Goal: Check status: Check status

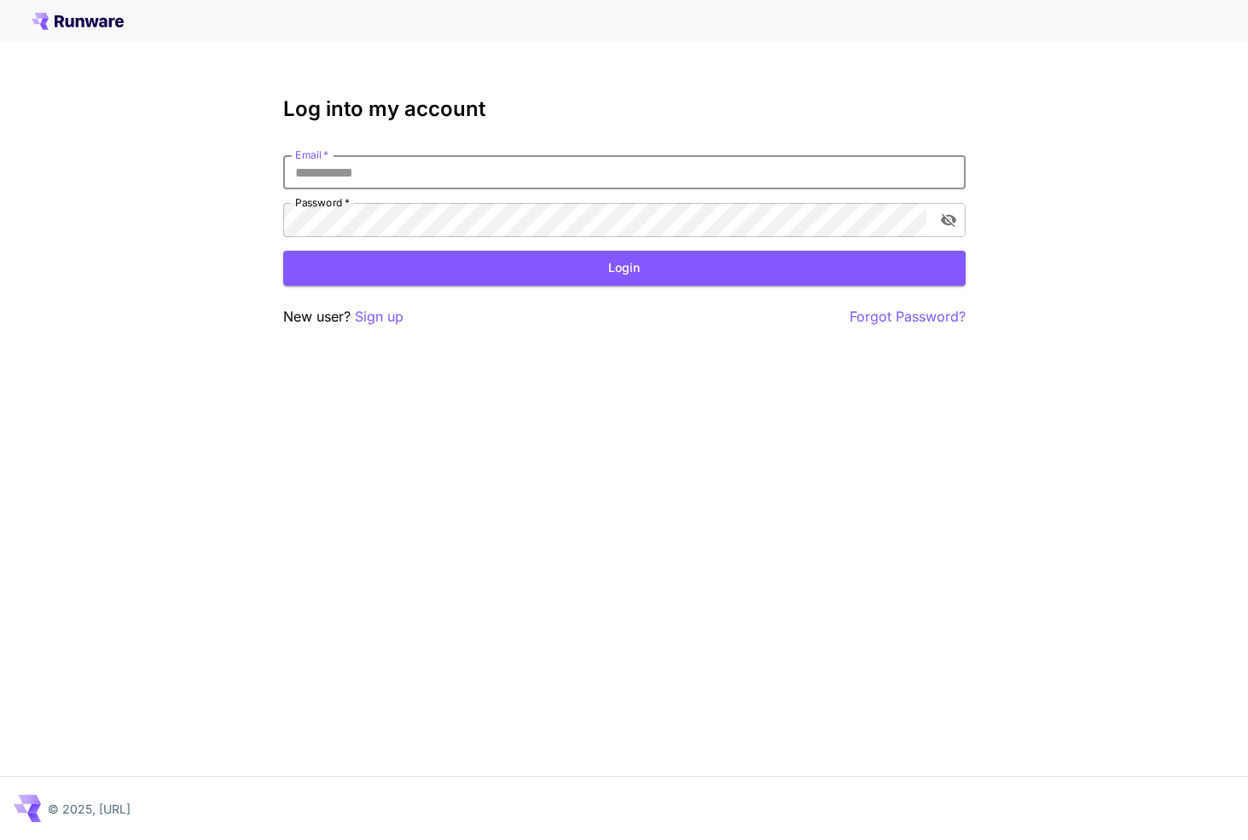
click at [322, 169] on input "Email   *" at bounding box center [624, 172] width 683 height 34
type input "**********"
click button "Login" at bounding box center [624, 268] width 683 height 35
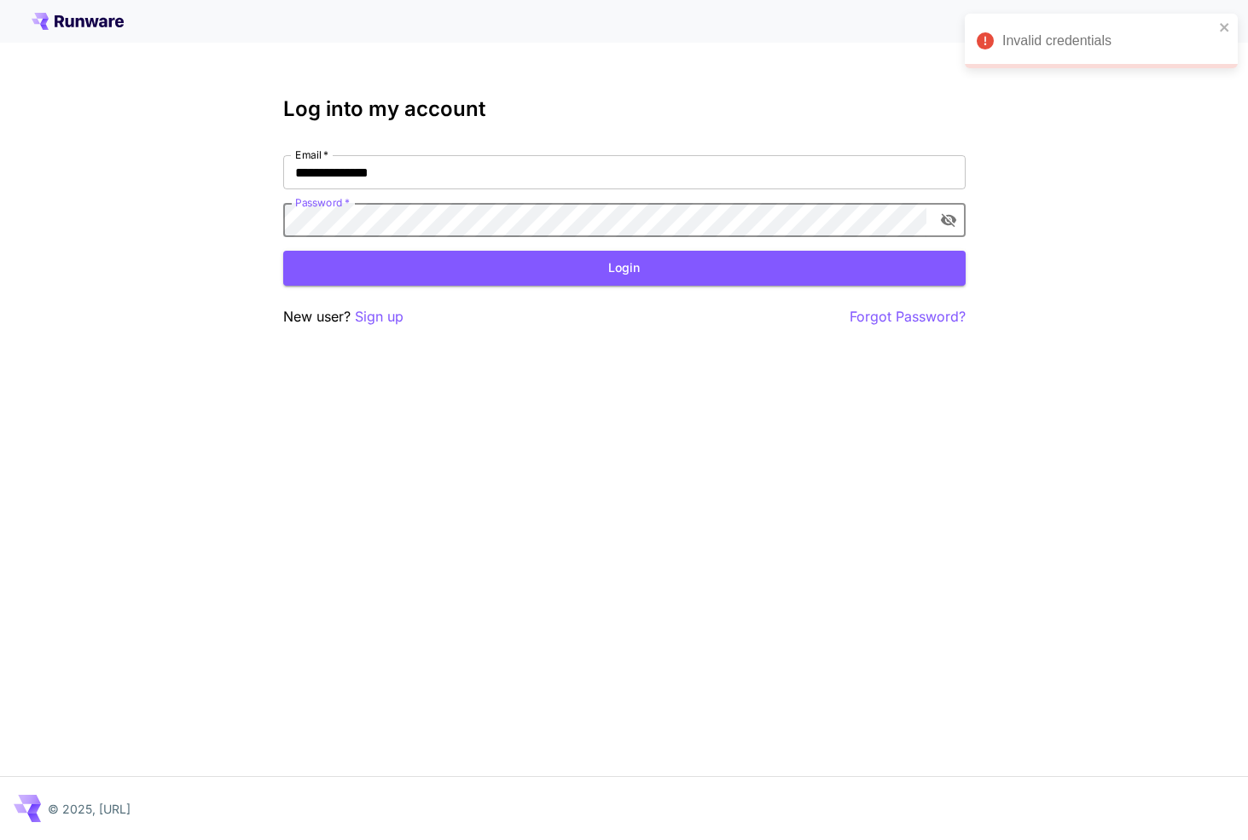
click button "Login" at bounding box center [624, 268] width 683 height 35
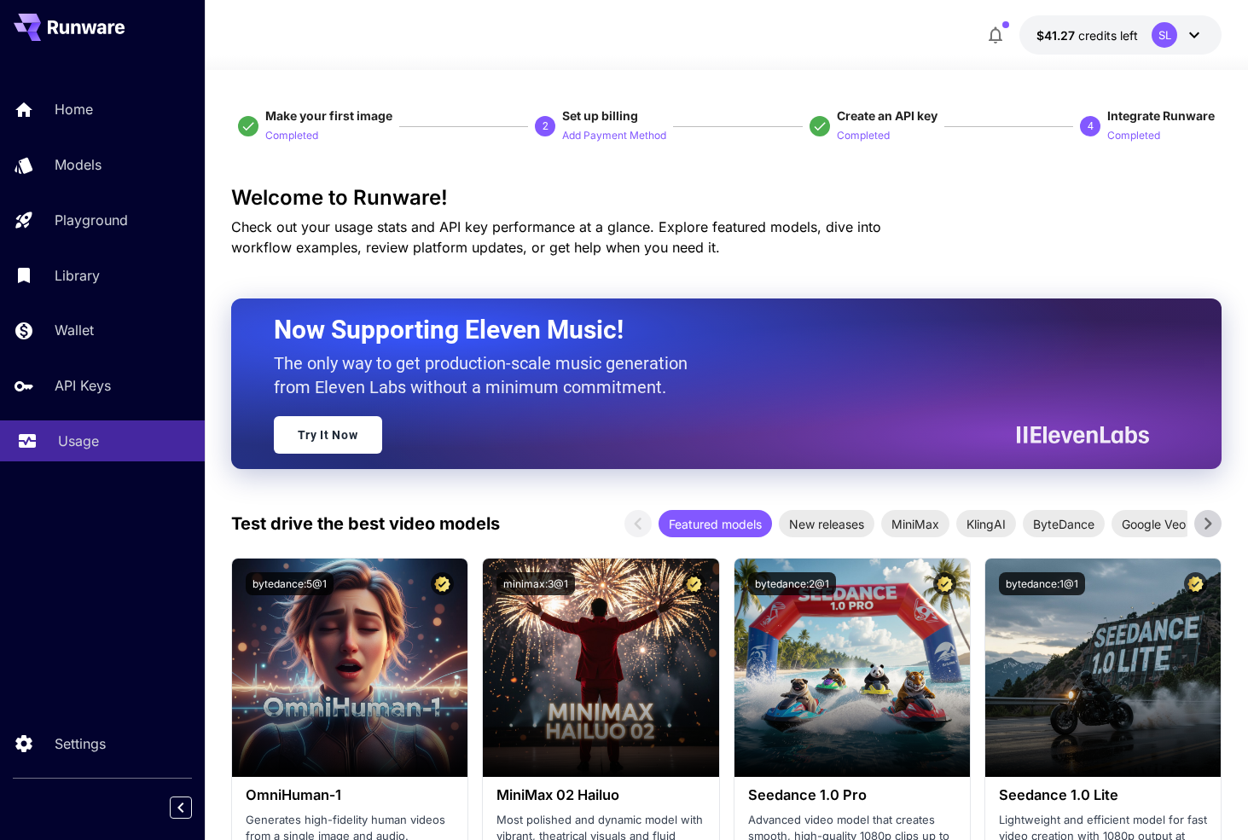
click at [64, 441] on p "Usage" at bounding box center [78, 441] width 41 height 20
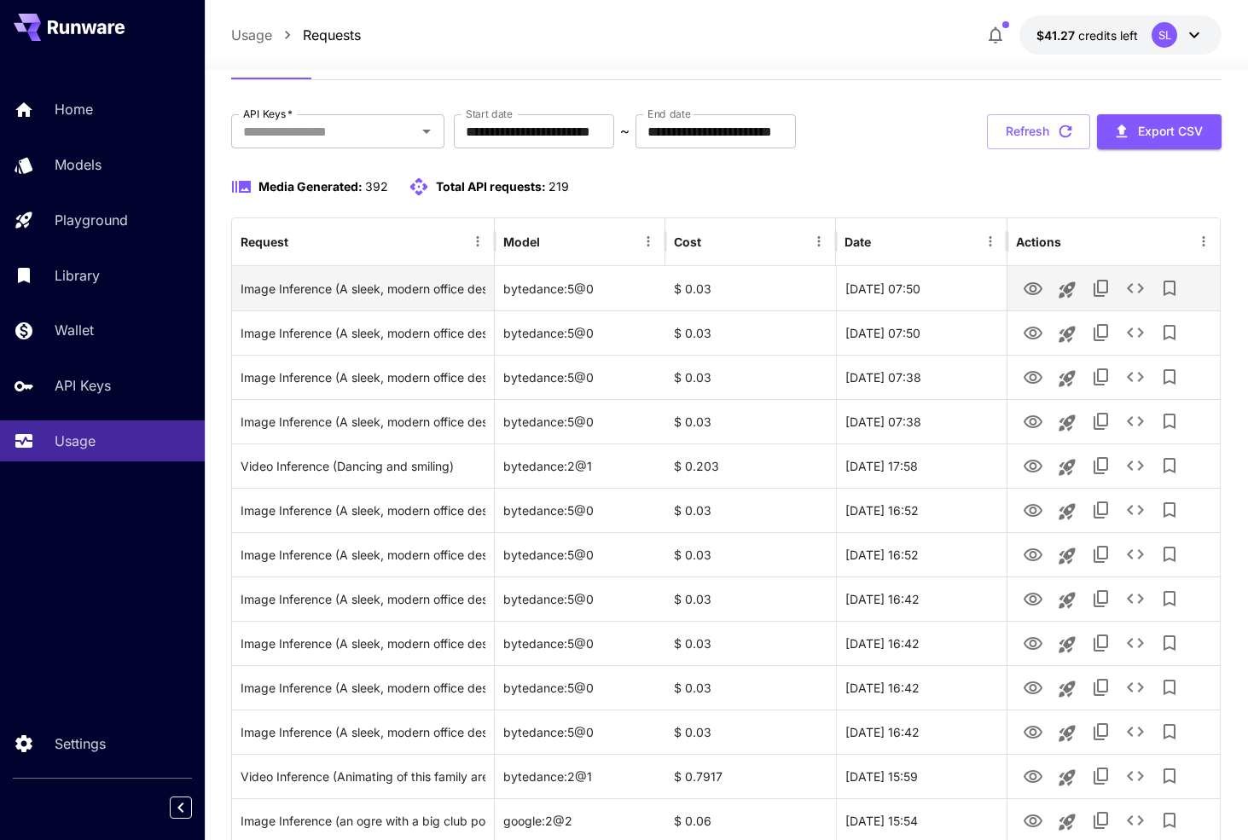
scroll to position [81, 0]
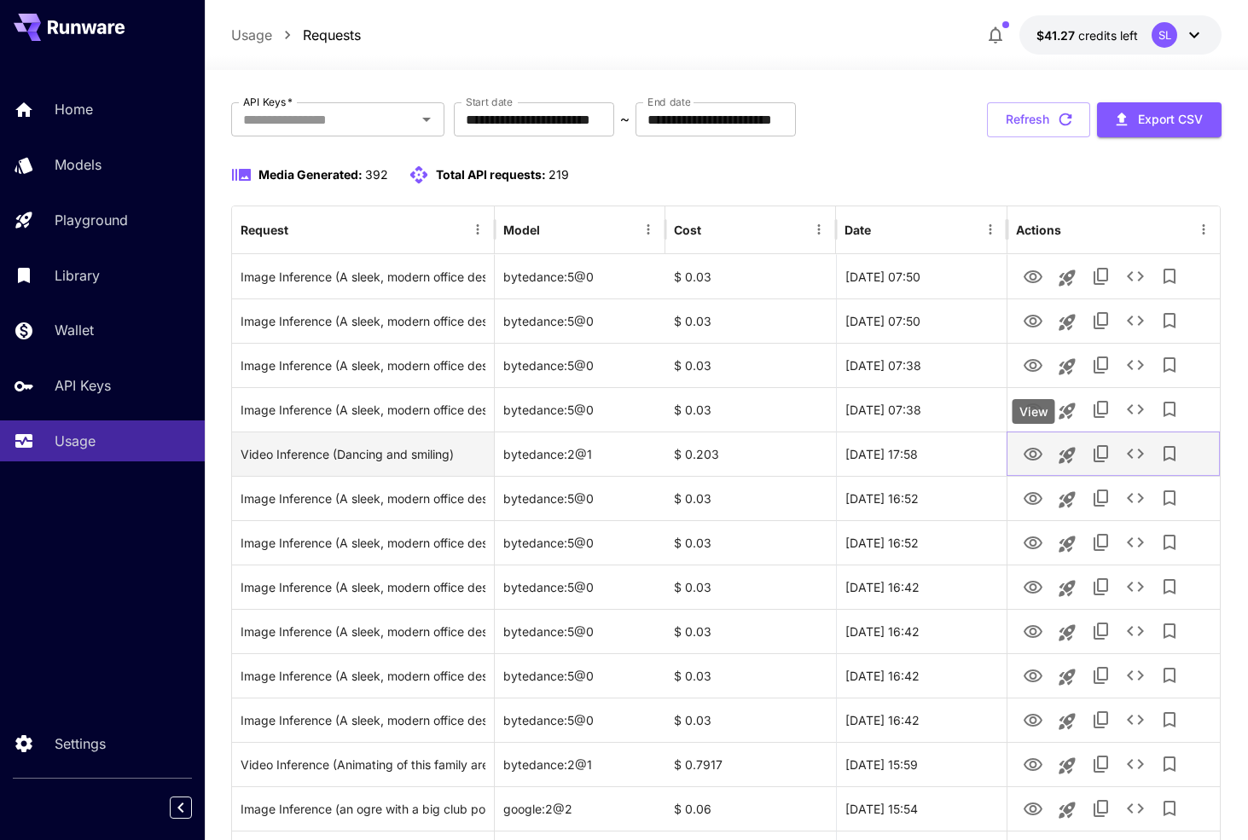
click at [1035, 455] on icon "View" at bounding box center [1033, 455] width 20 height 20
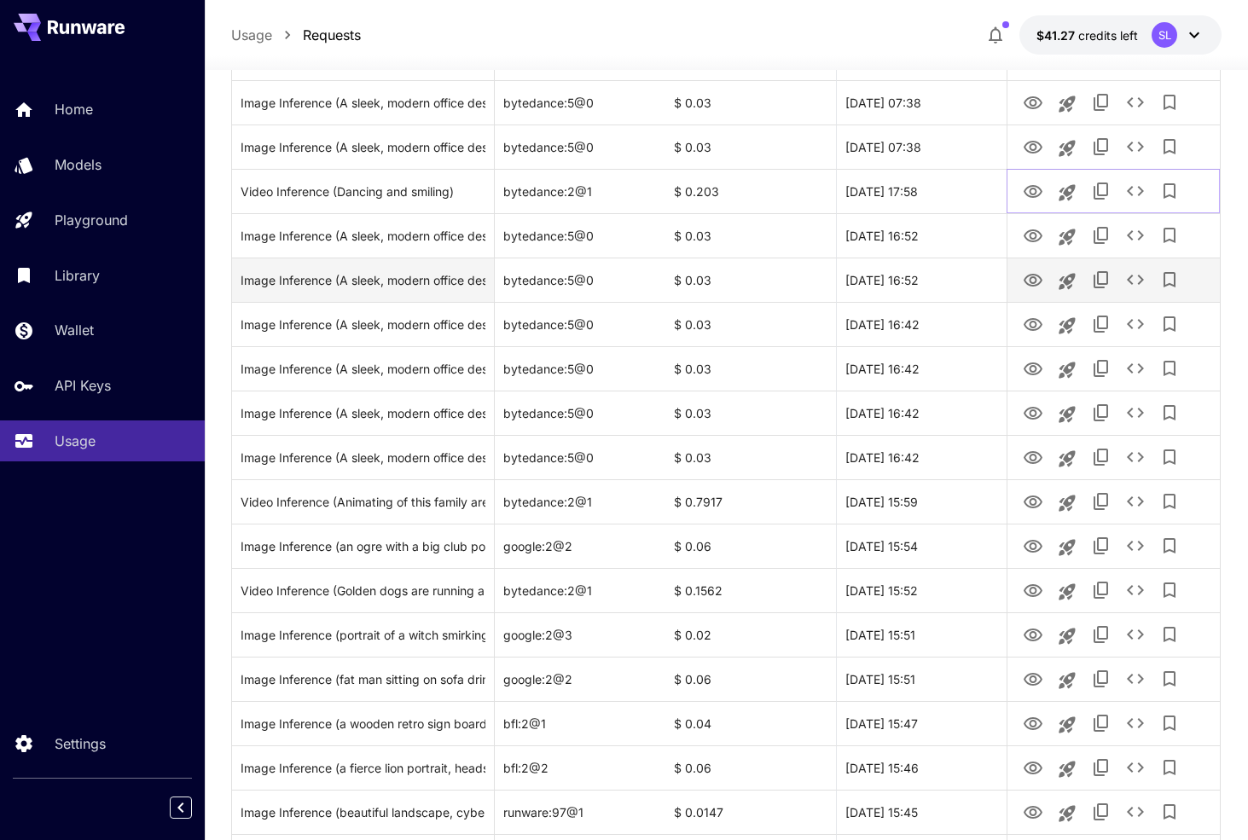
scroll to position [345, 0]
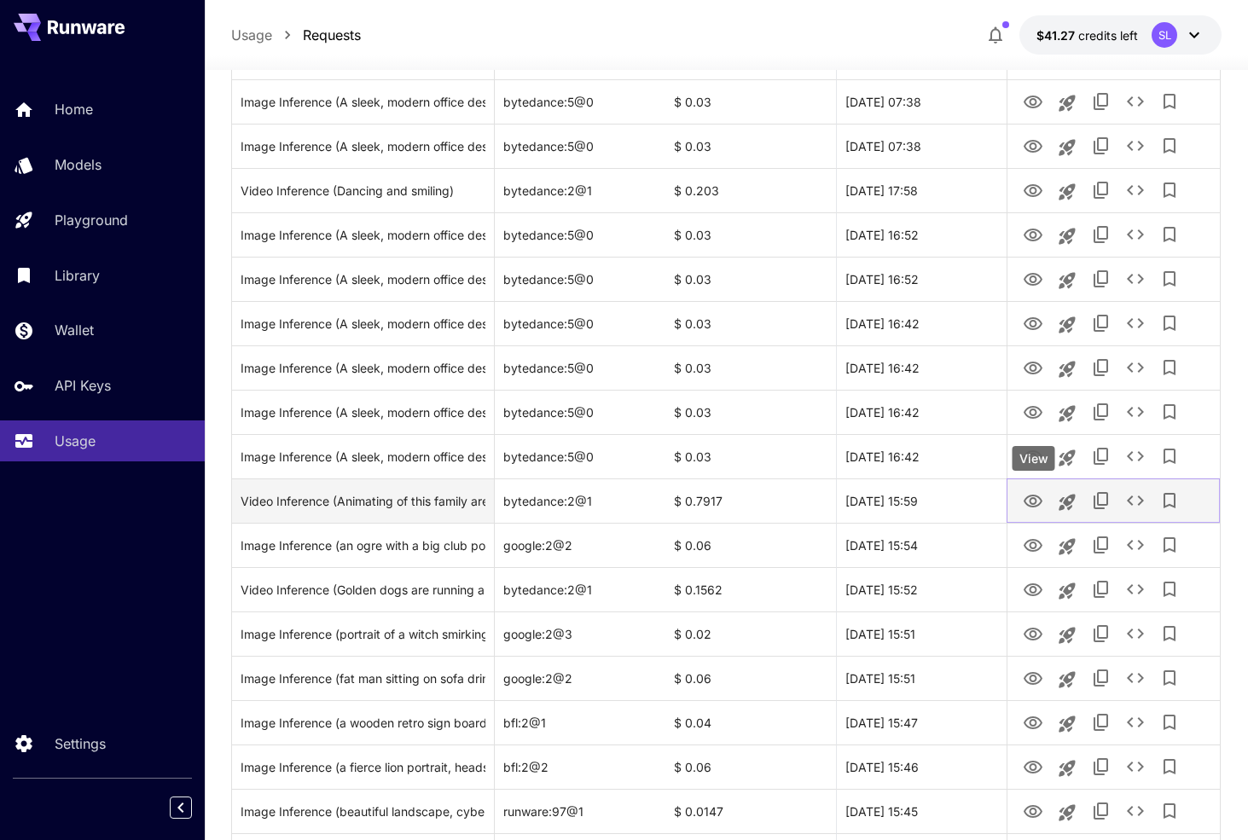
click at [1041, 503] on icon "View" at bounding box center [1033, 501] width 19 height 13
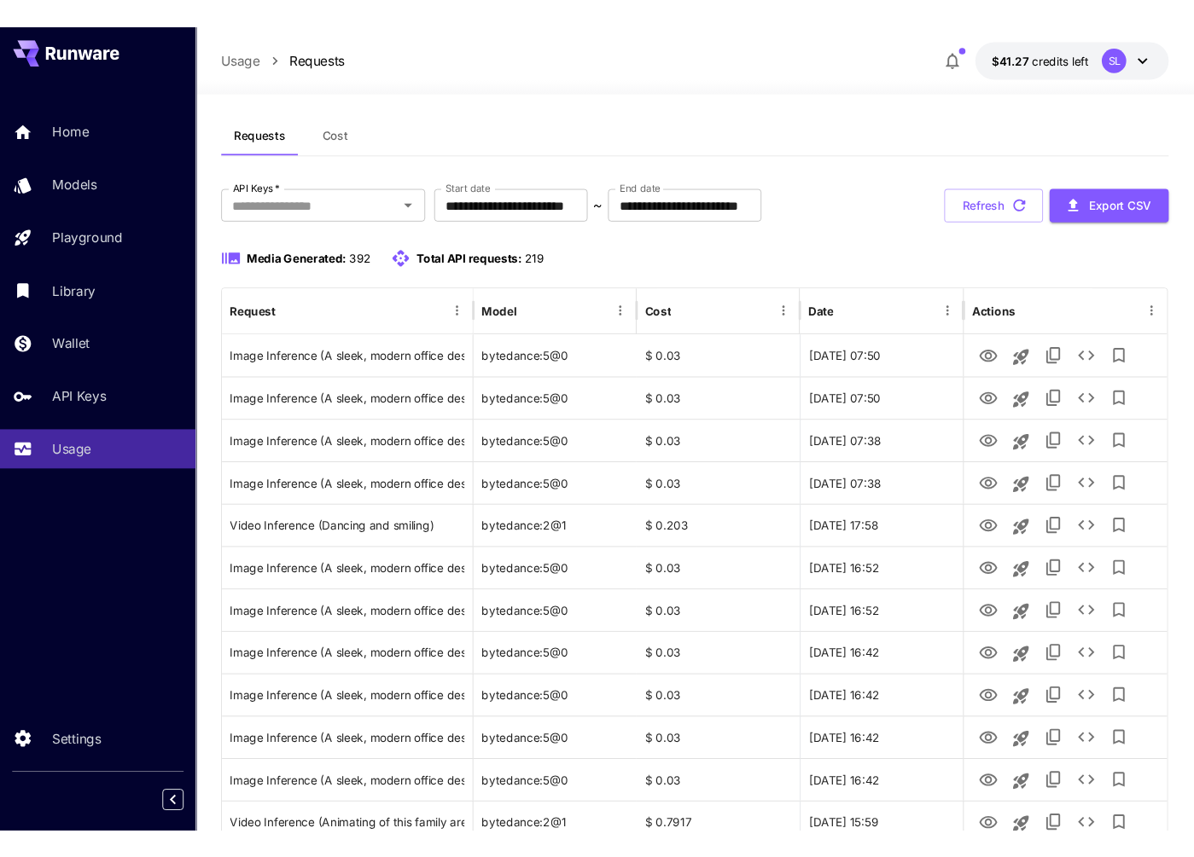
scroll to position [0, 0]
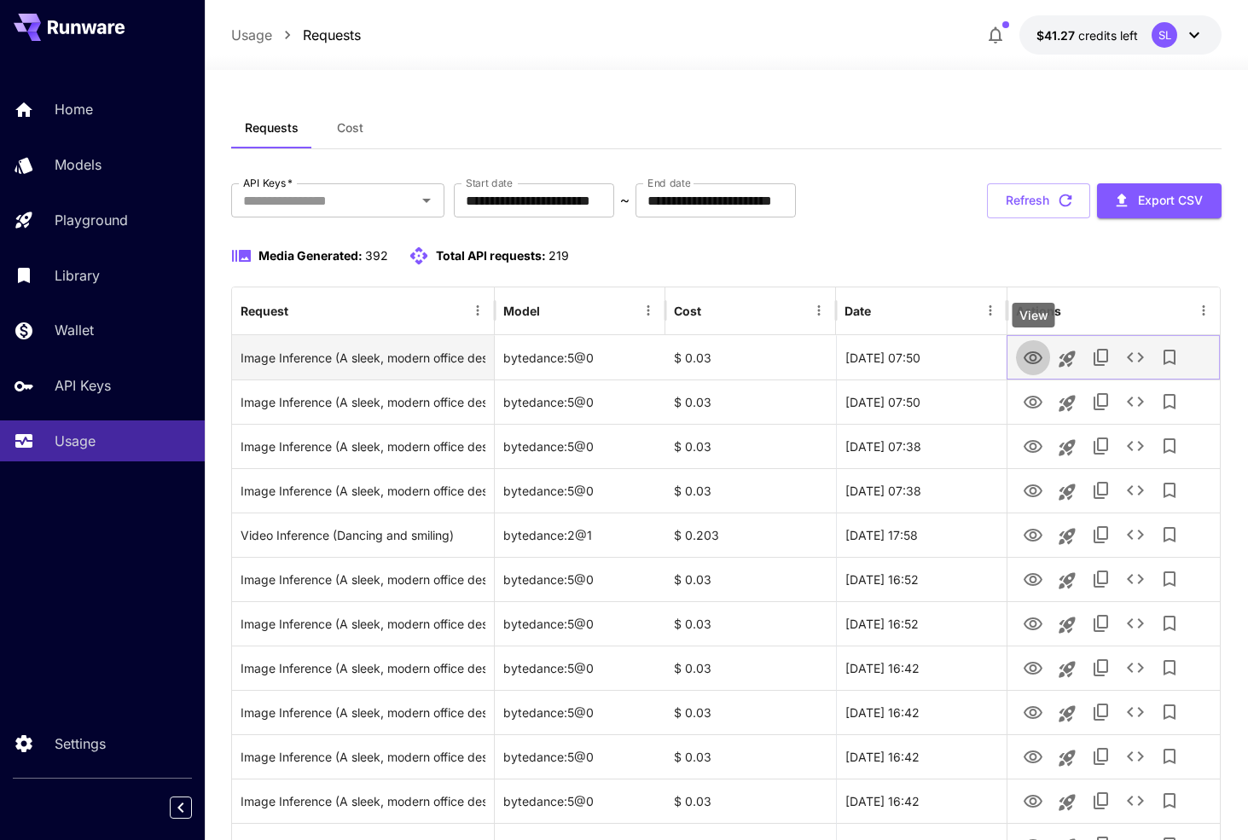
click at [1028, 363] on icon "View" at bounding box center [1033, 358] width 20 height 20
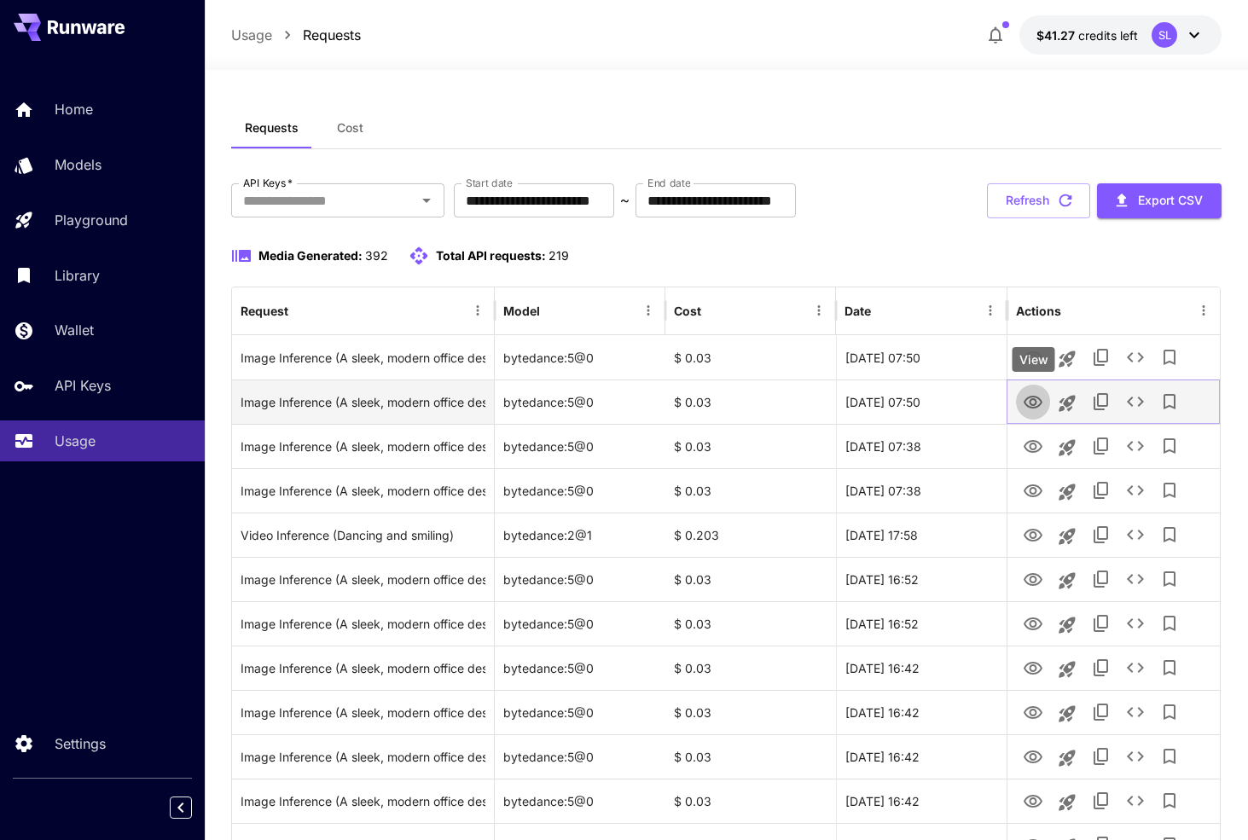
click at [1030, 402] on icon "View" at bounding box center [1033, 402] width 19 height 13
